Goal: Check status: Check status

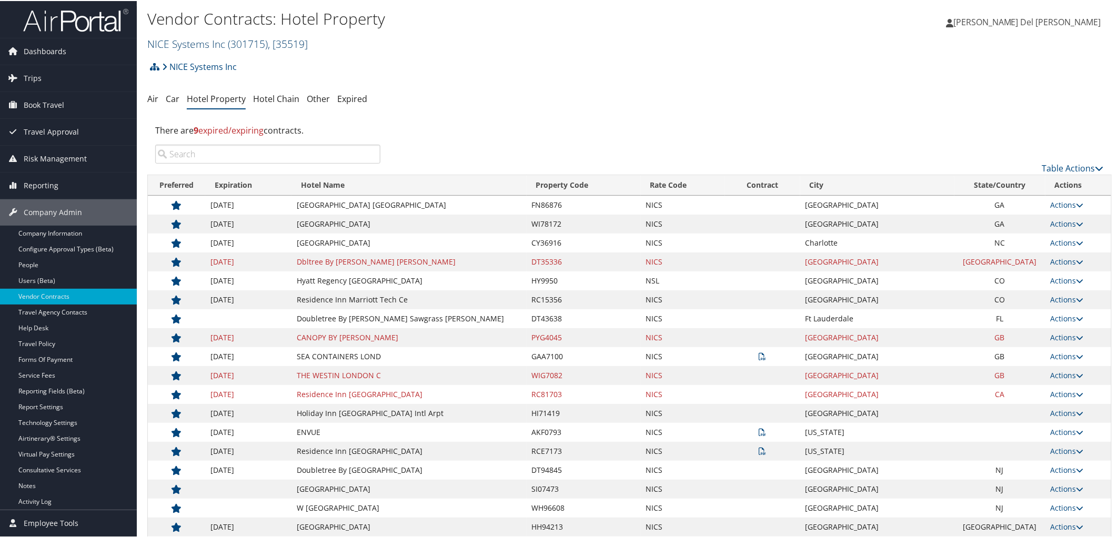
click at [202, 41] on link "NICE Systems Inc ( 301715 ) , [ 35519 ]" at bounding box center [227, 43] width 160 height 14
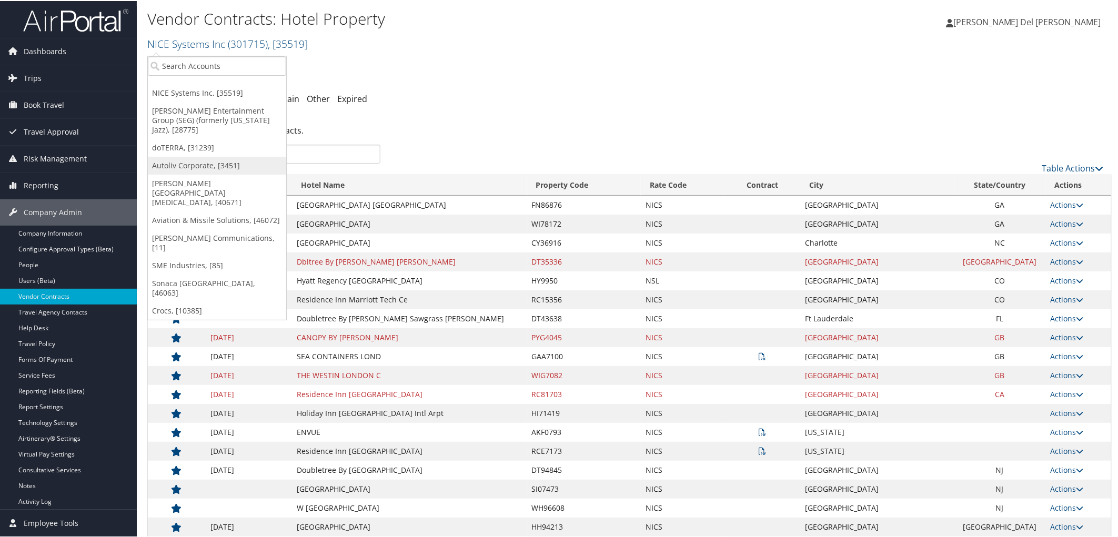
click at [211, 159] on link "Autoliv Corporate, [3451]" at bounding box center [217, 165] width 138 height 18
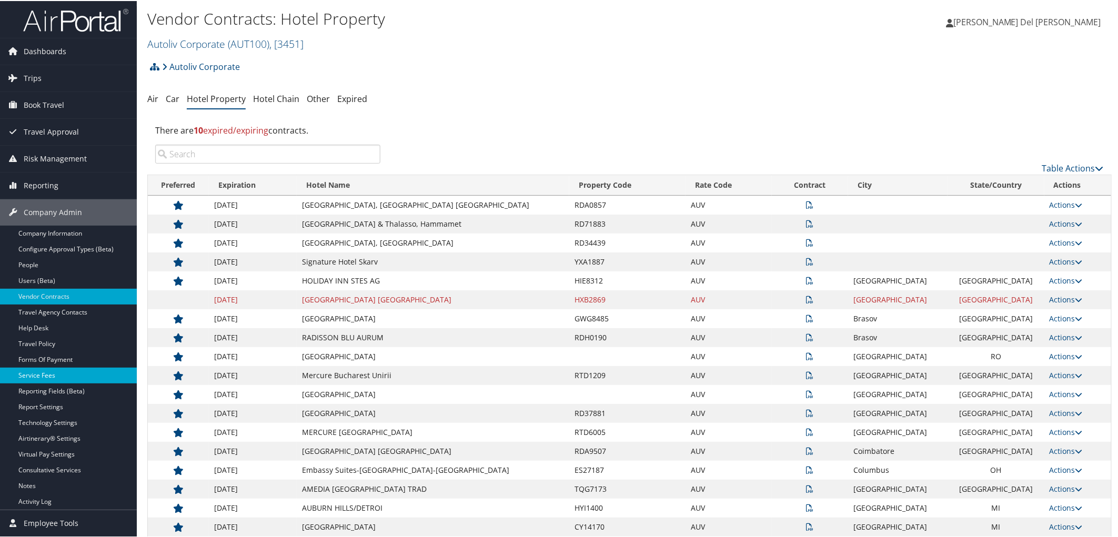
click at [41, 376] on link "Service Fees" at bounding box center [68, 375] width 137 height 16
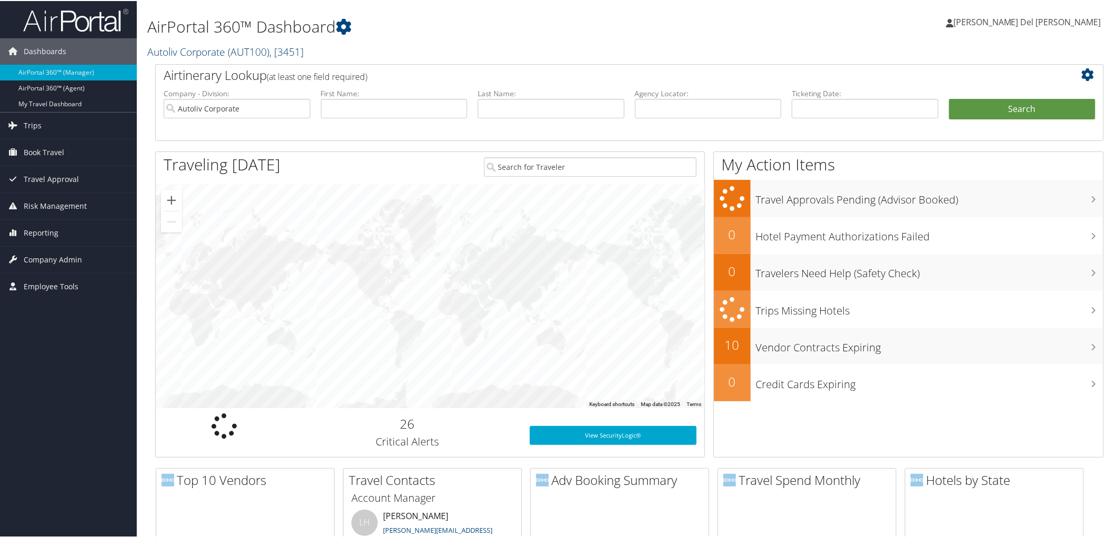
click at [265, 53] on span "( AUT100 )" at bounding box center [249, 51] width 42 height 14
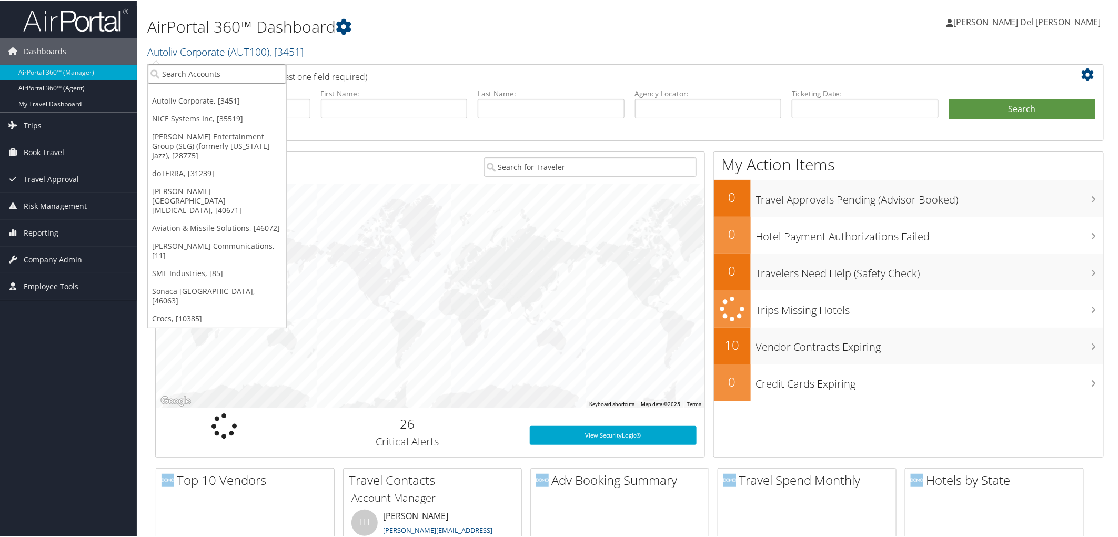
click at [246, 65] on input "search" at bounding box center [217, 72] width 138 height 19
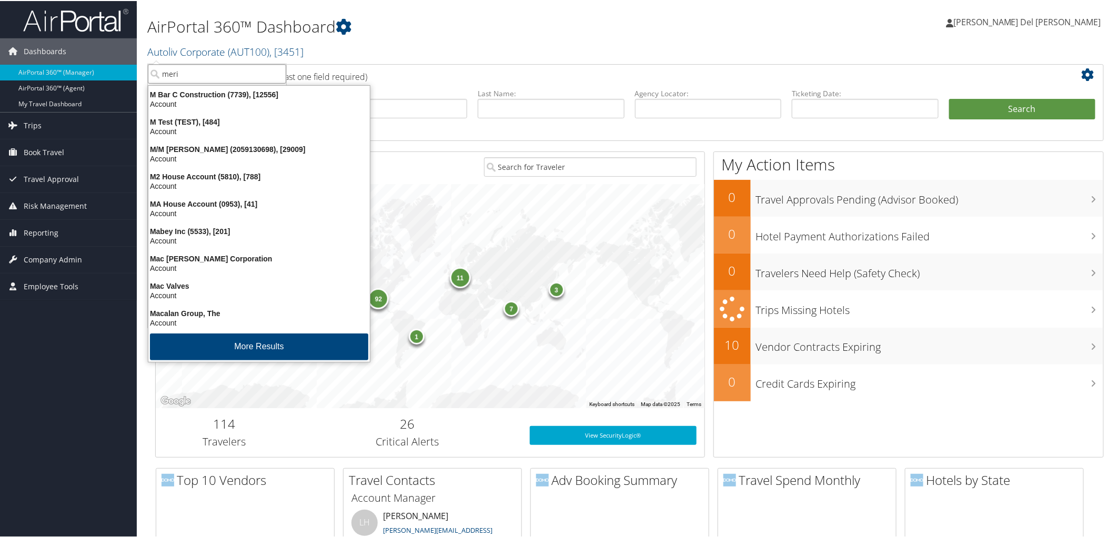
type input "merit"
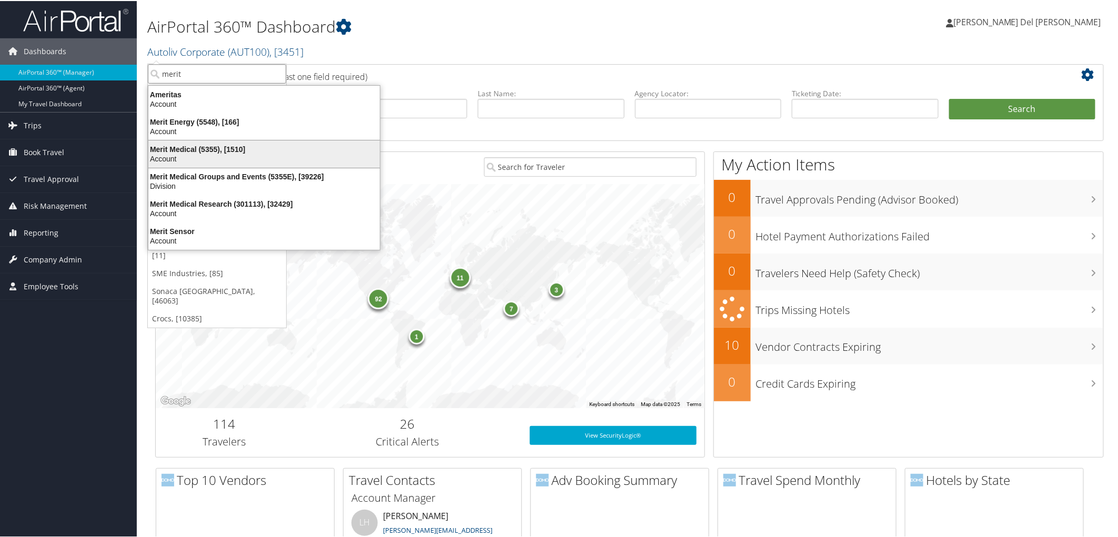
click at [223, 153] on div "Merit Medical (5355), [1510]" at bounding box center [264, 148] width 244 height 9
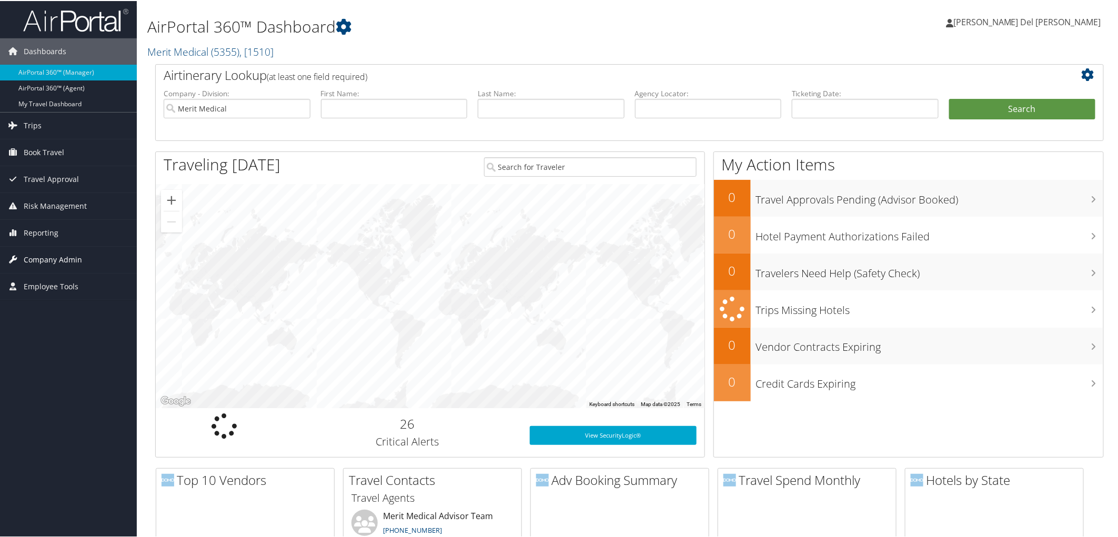
click at [48, 258] on span "Company Admin" at bounding box center [53, 259] width 58 height 26
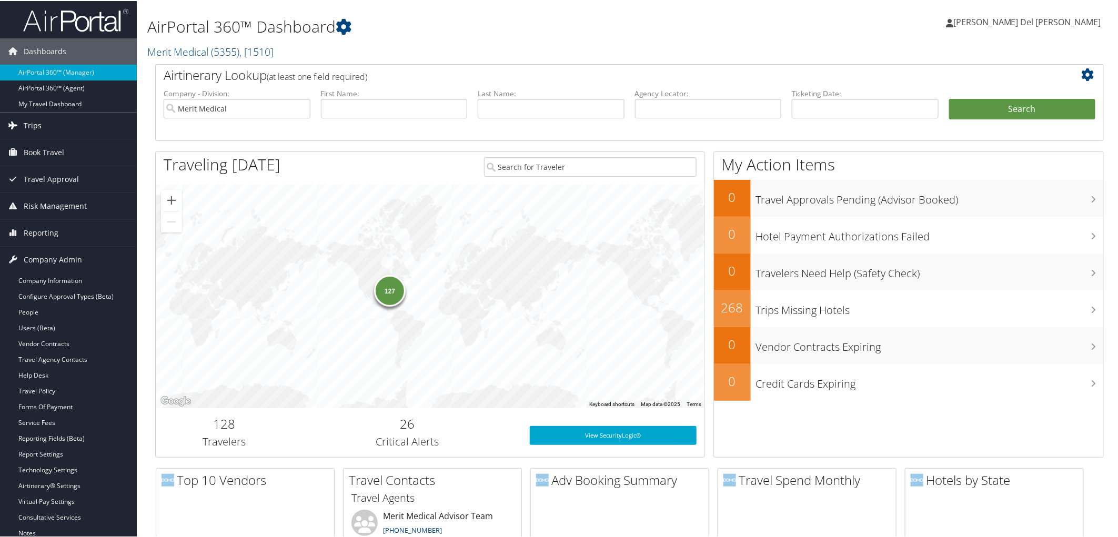
click at [33, 125] on span "Trips" at bounding box center [33, 124] width 18 height 26
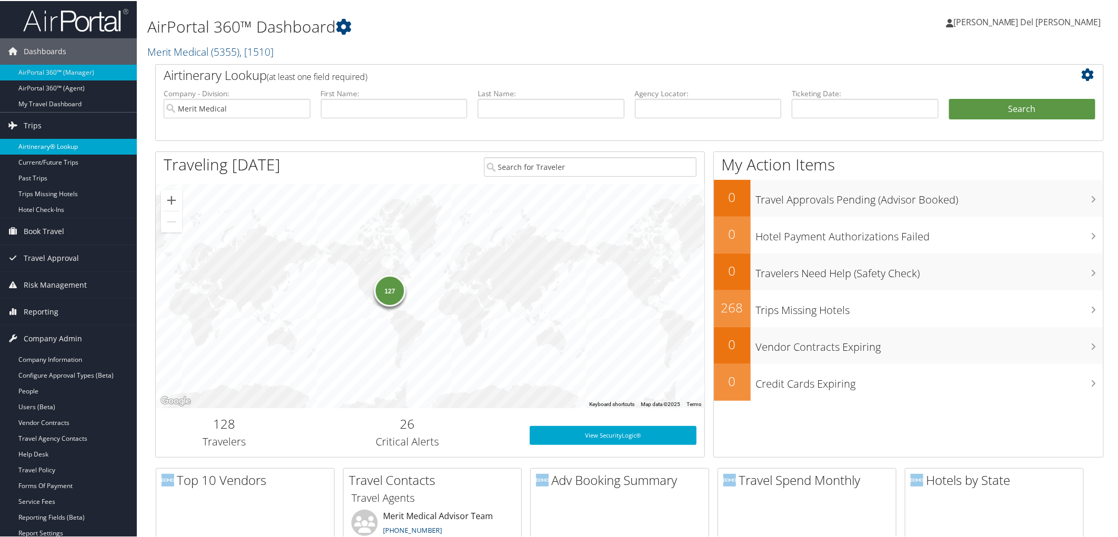
click at [50, 143] on link "Airtinerary® Lookup" at bounding box center [68, 146] width 137 height 16
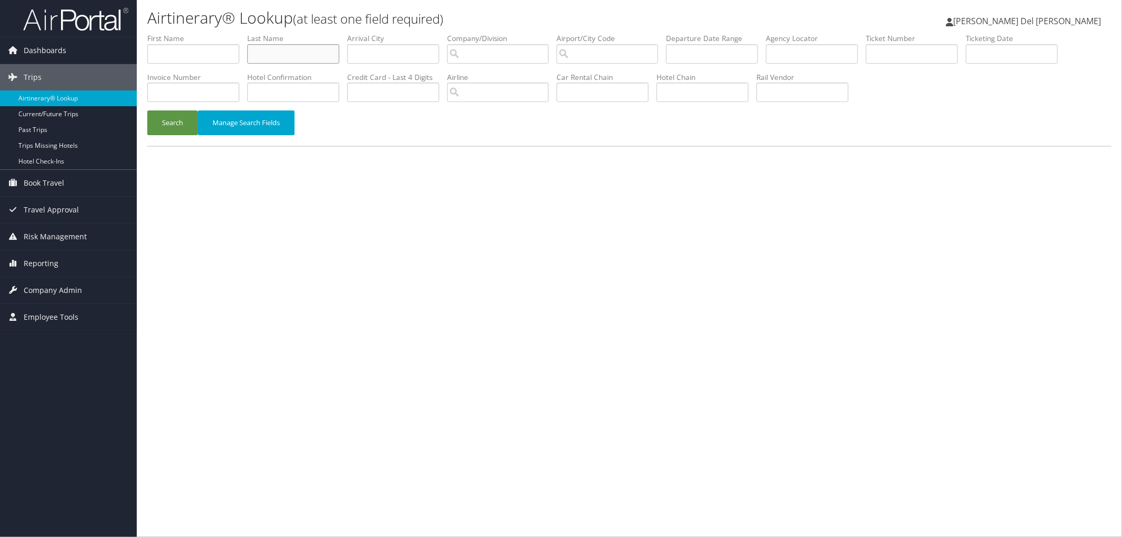
click at [325, 49] on input "text" at bounding box center [293, 53] width 92 height 19
type input "[PERSON_NAME]"
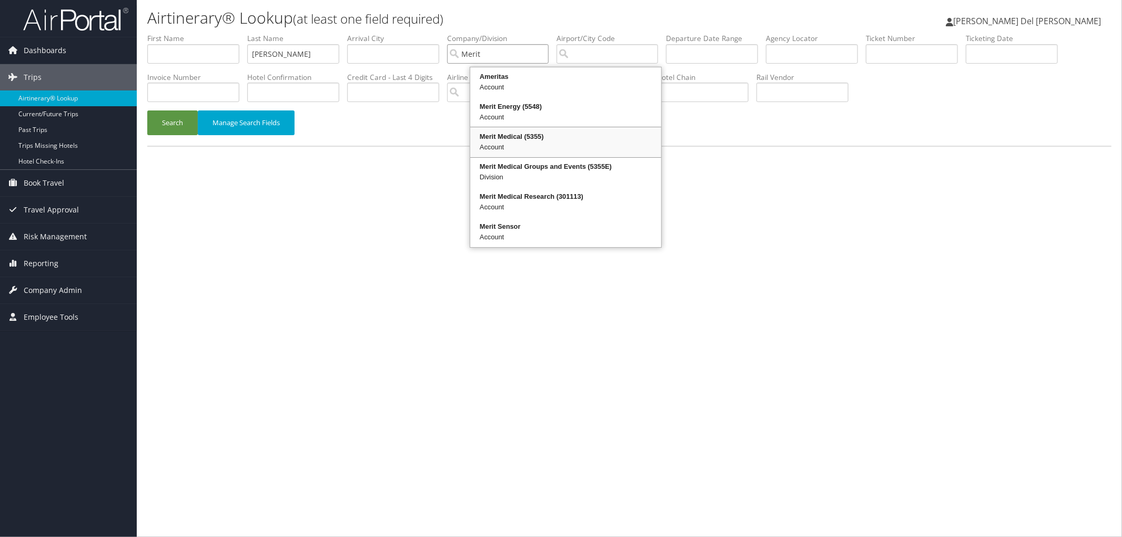
click at [502, 149] on div "Account" at bounding box center [566, 147] width 188 height 11
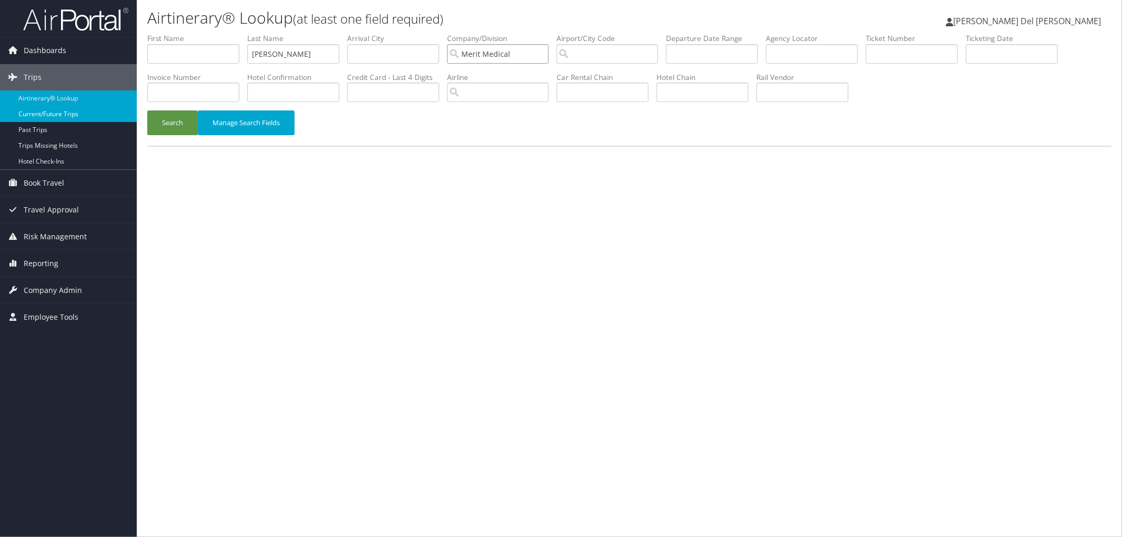
type input "Merit Medical"
click at [55, 114] on link "Current/Future Trips" at bounding box center [68, 114] width 137 height 16
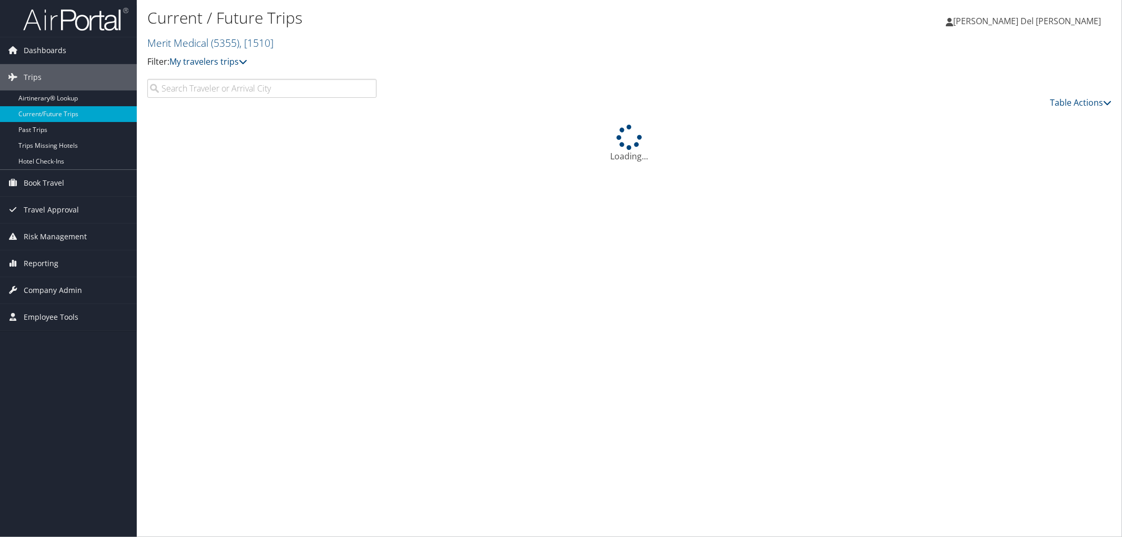
click at [220, 98] on input "search" at bounding box center [261, 88] width 229 height 19
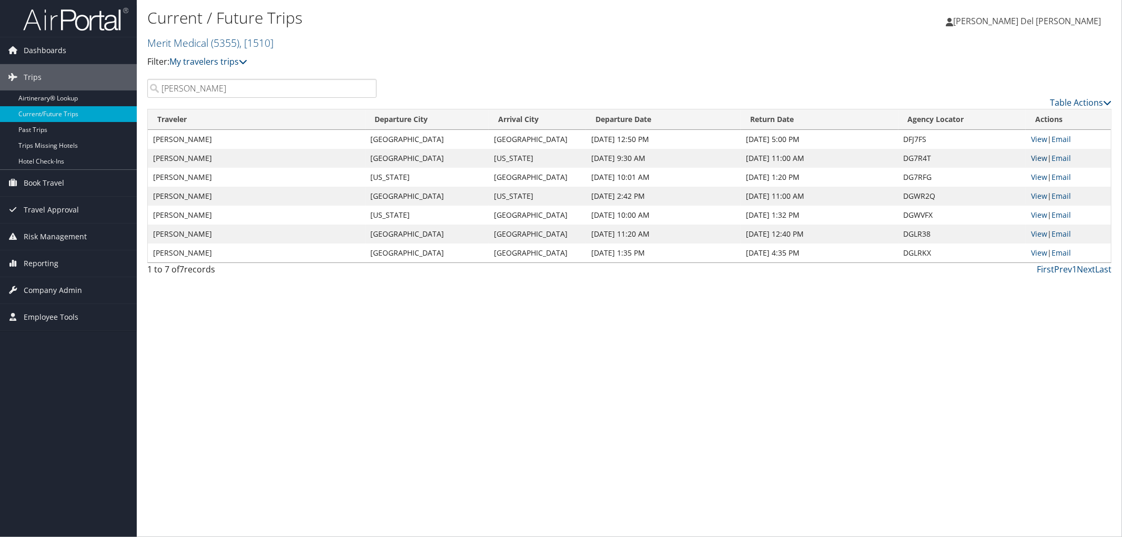
type input "[PERSON_NAME]"
click at [1038, 163] on link "View" at bounding box center [1039, 158] width 16 height 10
click at [1040, 182] on link "View" at bounding box center [1039, 177] width 16 height 10
click at [1035, 201] on link "View" at bounding box center [1039, 196] width 16 height 10
click at [1042, 220] on link "View" at bounding box center [1039, 215] width 16 height 10
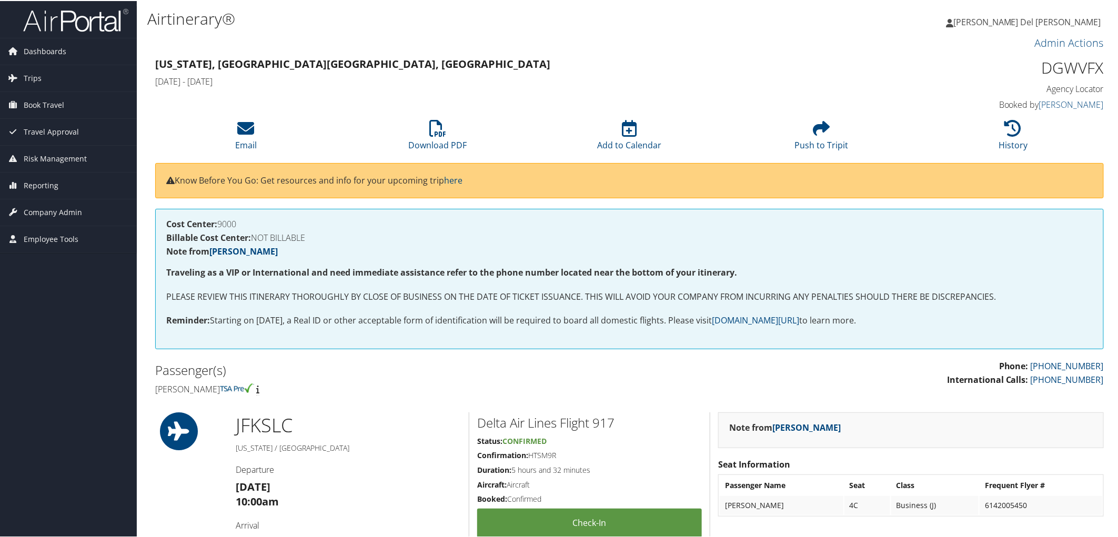
scroll to position [350, 0]
